Goal: Check status: Check status

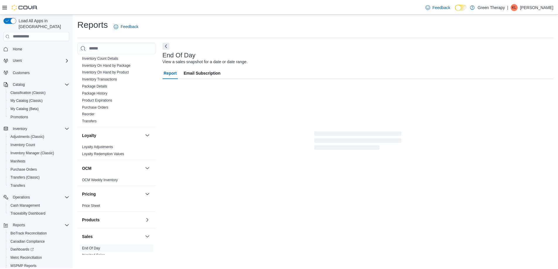
scroll to position [264, 0]
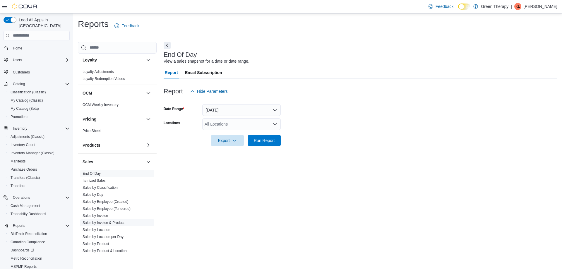
click at [112, 221] on link "Sales by Invoice & Product" at bounding box center [104, 223] width 42 height 4
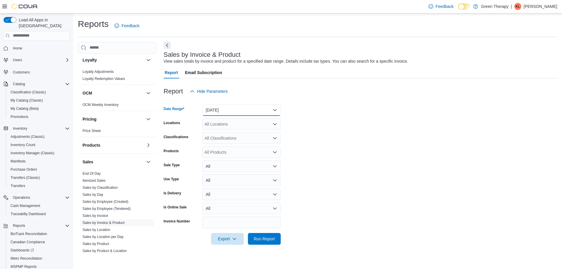
click at [214, 108] on button "[DATE]" at bounding box center [241, 110] width 78 height 12
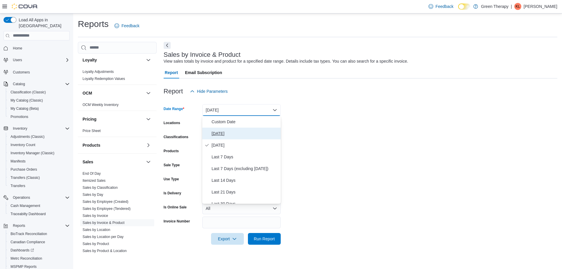
click at [214, 130] on span "[DATE]" at bounding box center [245, 133] width 67 height 7
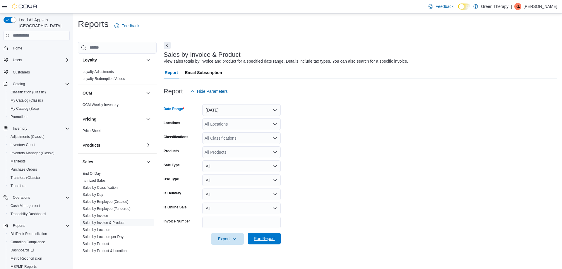
click at [258, 236] on span "Run Report" at bounding box center [264, 239] width 21 height 6
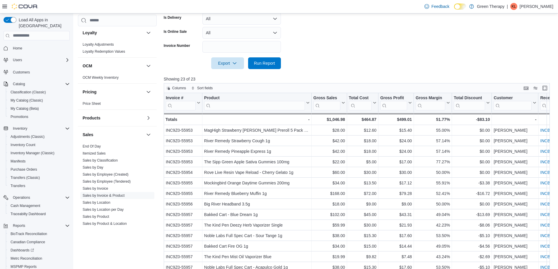
scroll to position [210, 0]
